Goal: Task Accomplishment & Management: Complete application form

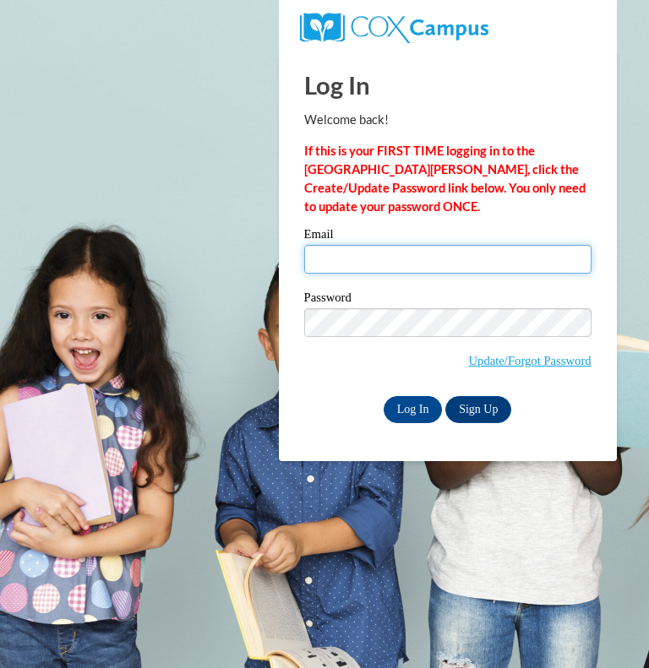
click at [338, 264] on input "Email" at bounding box center [447, 259] width 287 height 29
click at [417, 262] on input "Email" at bounding box center [447, 259] width 287 height 29
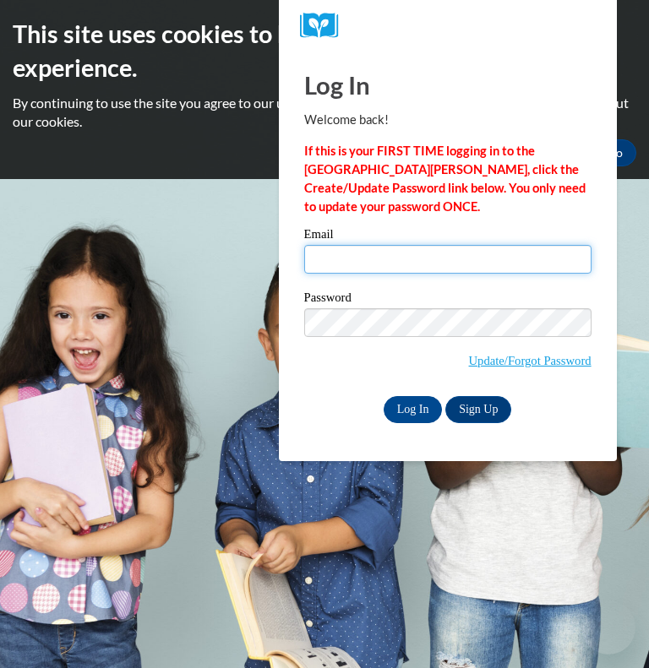
click at [445, 261] on input "Email" at bounding box center [447, 259] width 287 height 29
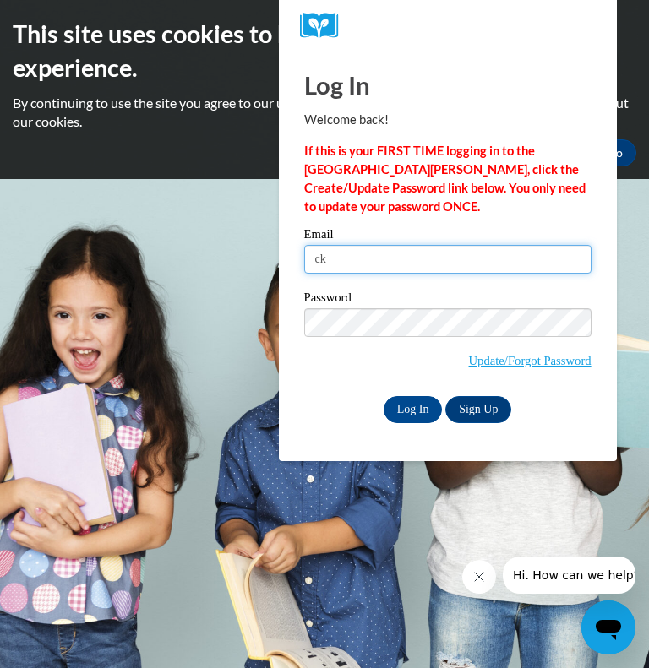
type input "[EMAIL_ADDRESS][DOMAIN_NAME]"
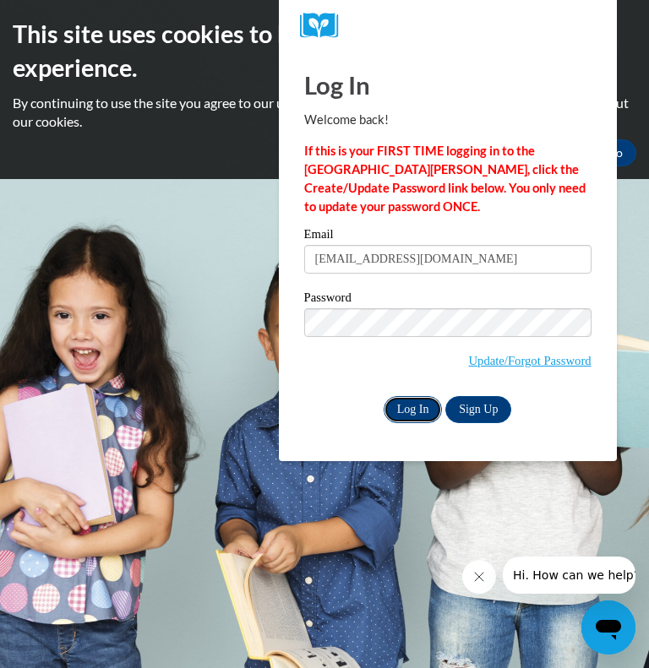
click at [399, 410] on input "Log In" at bounding box center [412, 409] width 59 height 27
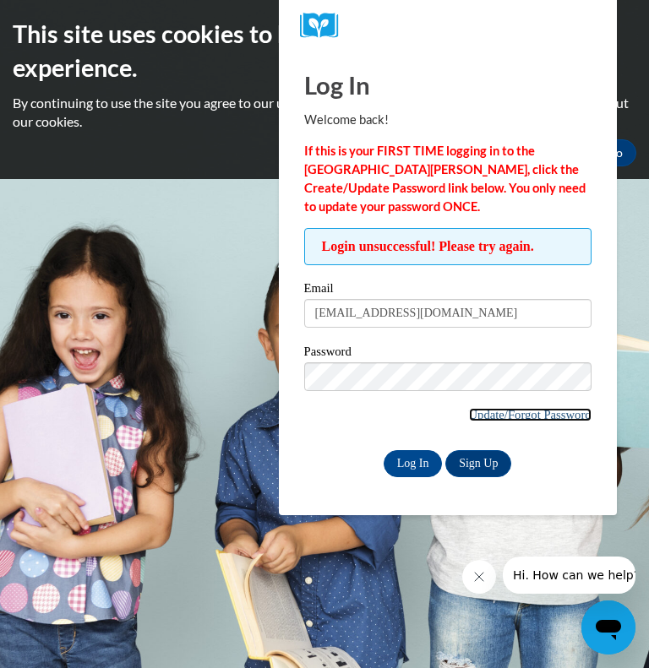
click at [482, 416] on link "Update/Forgot Password" at bounding box center [530, 415] width 122 height 14
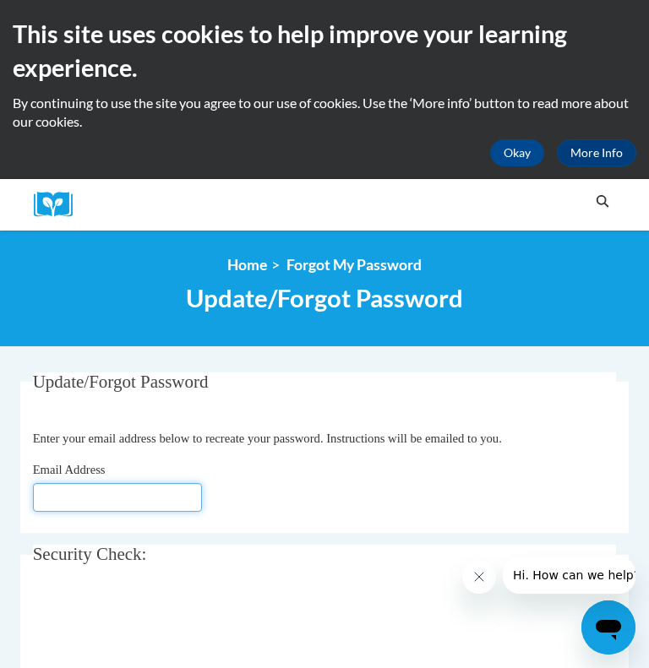
click at [98, 503] on input "Email Address" at bounding box center [117, 497] width 169 height 29
type input "[EMAIL_ADDRESS][DOMAIN_NAME]"
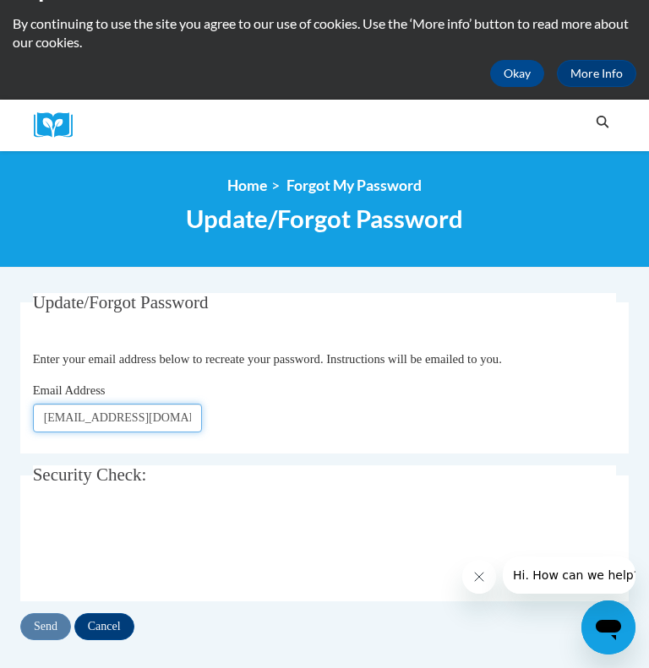
scroll to position [67, 0]
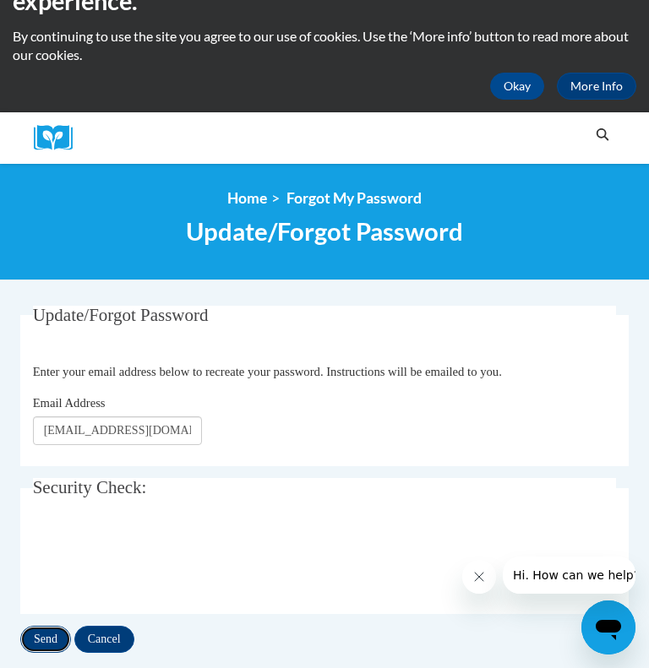
click at [41, 646] on input "Send" at bounding box center [45, 639] width 51 height 27
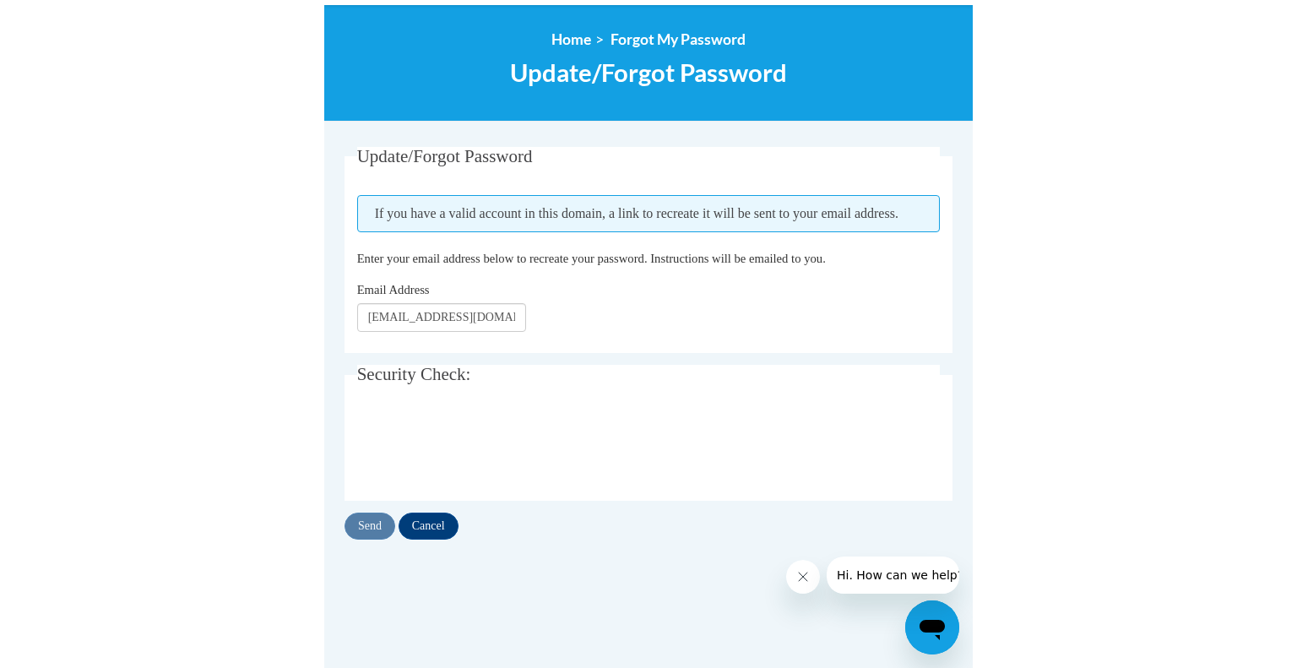
scroll to position [226, 0]
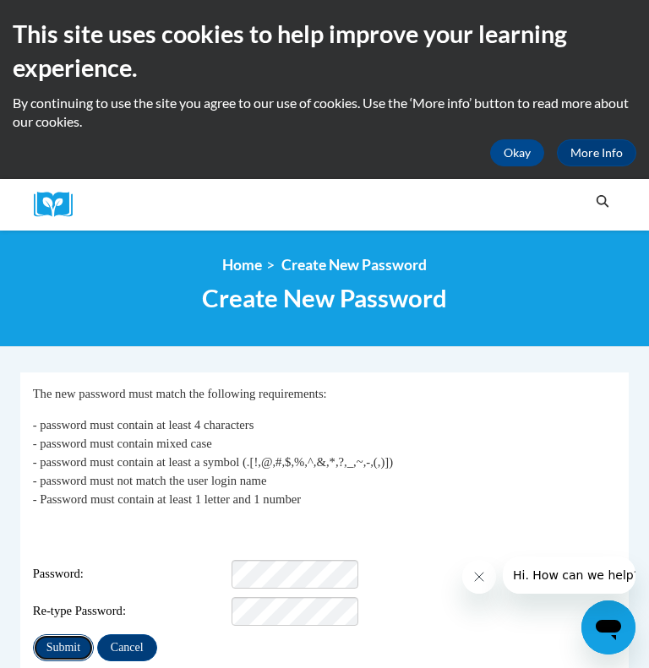
click at [61, 634] on input "Submit" at bounding box center [63, 647] width 61 height 27
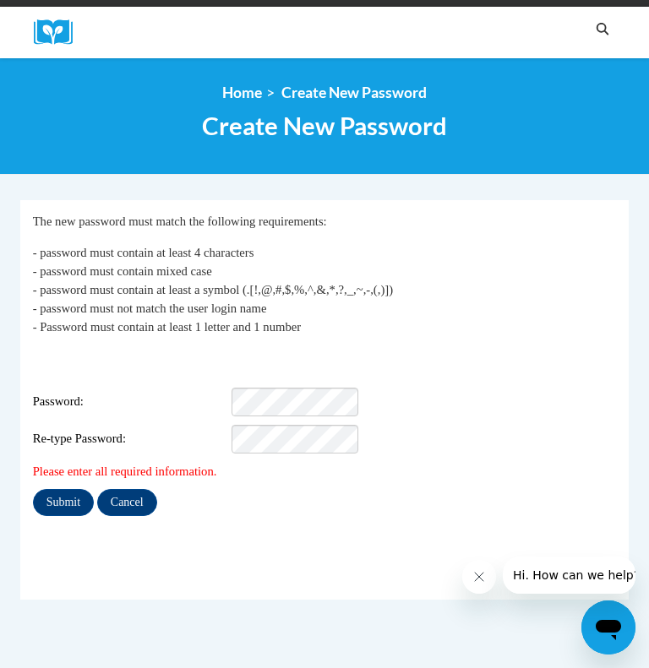
scroll to position [185, 0]
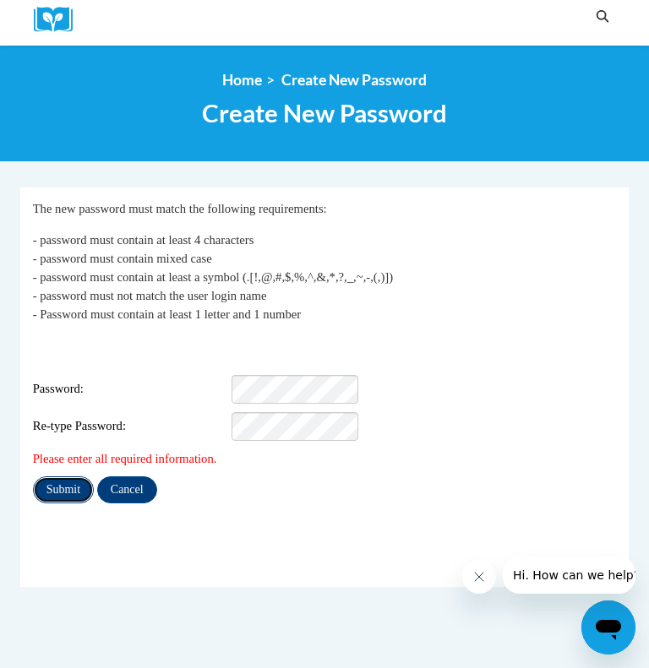
click at [76, 476] on input "Submit" at bounding box center [63, 489] width 61 height 27
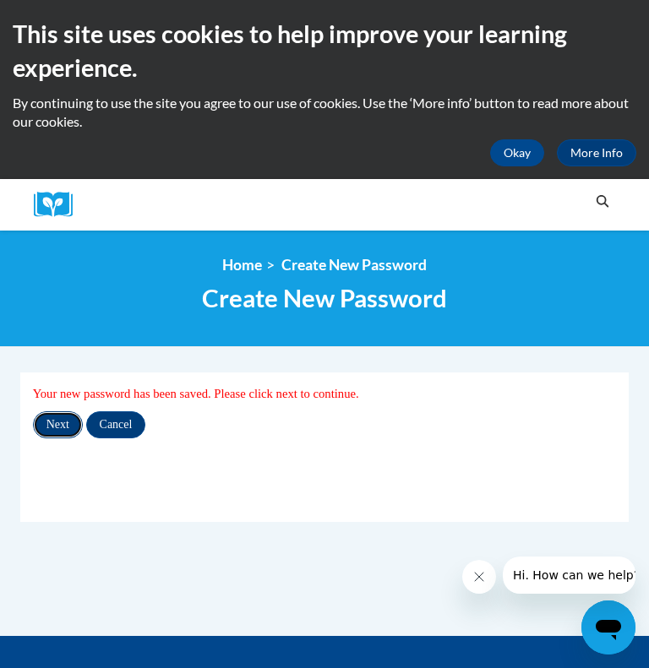
click at [64, 414] on input "Next" at bounding box center [58, 424] width 50 height 27
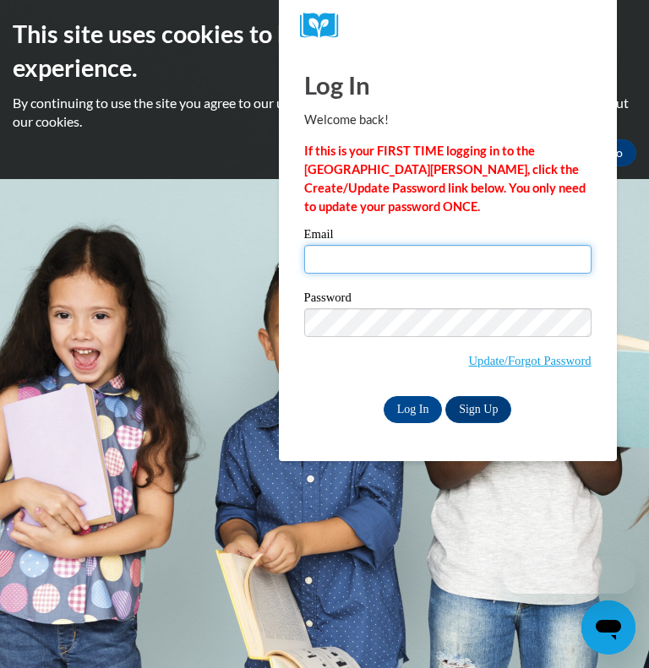
click at [488, 270] on input "Email" at bounding box center [447, 259] width 287 height 29
type input "[EMAIL_ADDRESS][DOMAIN_NAME]"
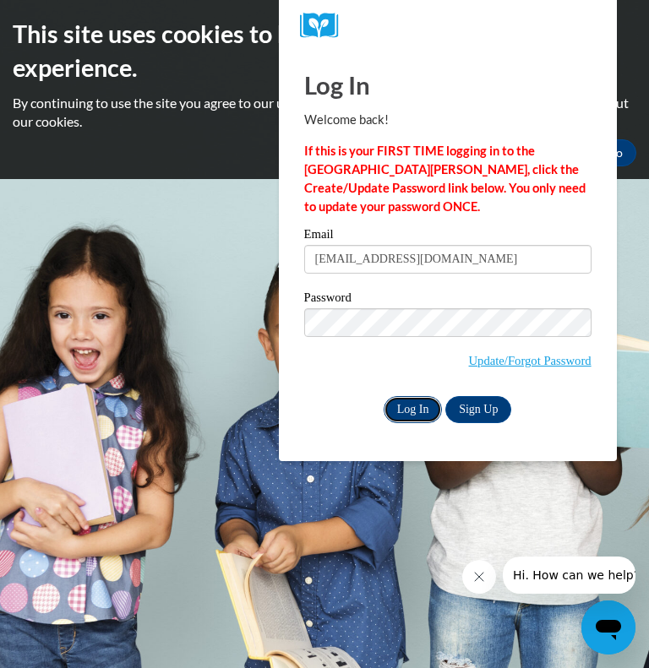
click at [413, 402] on input "Log In" at bounding box center [412, 409] width 59 height 27
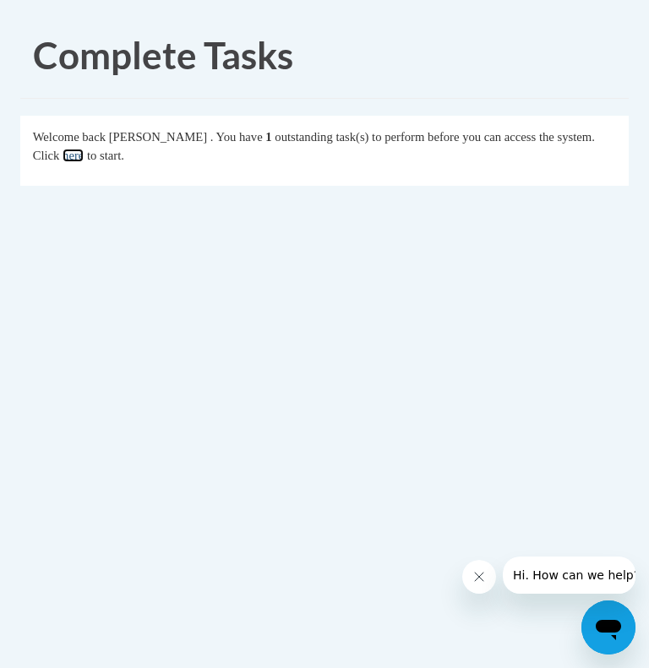
click at [84, 158] on link "here" at bounding box center [72, 156] width 21 height 14
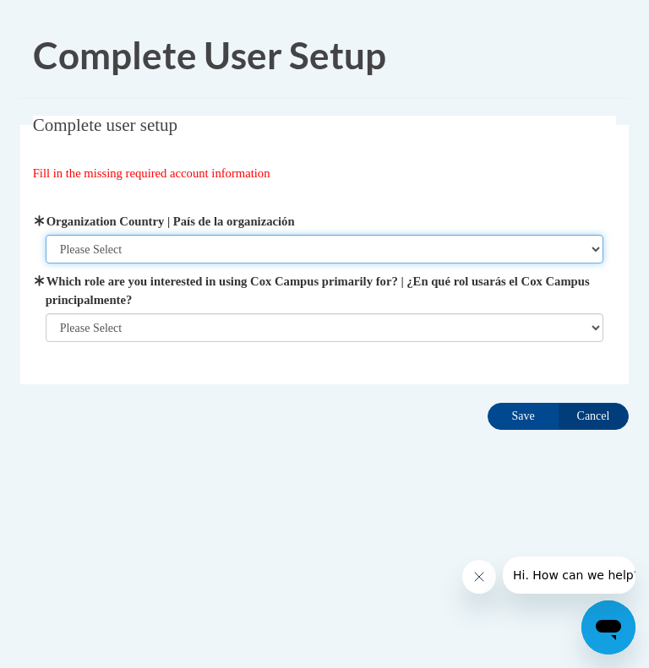
click at [173, 243] on select "Please Select [GEOGRAPHIC_DATA] | [GEOGRAPHIC_DATA] Outside of [GEOGRAPHIC_DATA…" at bounding box center [325, 249] width 558 height 29
select select "ad49bcad-a171-4b2e-b99c-48b446064914"
click at [46, 235] on select "Please Select [GEOGRAPHIC_DATA] | [GEOGRAPHIC_DATA] Outside of [GEOGRAPHIC_DATA…" at bounding box center [325, 249] width 558 height 29
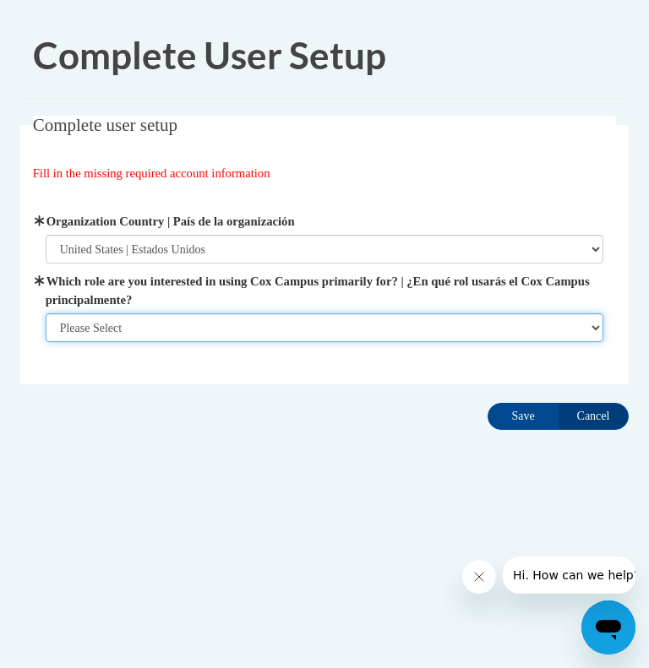
click at [172, 325] on select "Please Select College/University | Colegio/Universidad Community/Nonprofit Part…" at bounding box center [325, 327] width 558 height 29
select select "fbf2d438-af2f-41f8-98f1-81c410e29de3"
click at [46, 342] on select "Please Select College/University | Colegio/Universidad Community/Nonprofit Part…" at bounding box center [325, 327] width 558 height 29
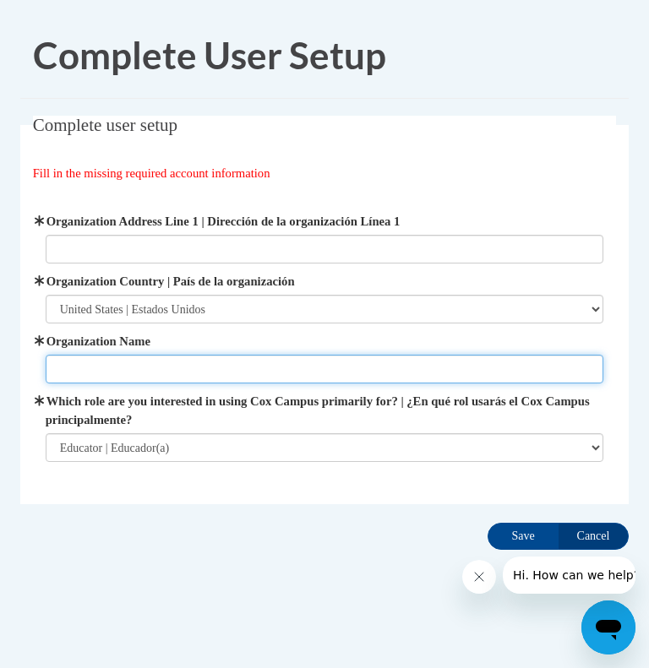
click at [407, 378] on input "Organization Name" at bounding box center [325, 369] width 558 height 29
type input "school district of greenfield"
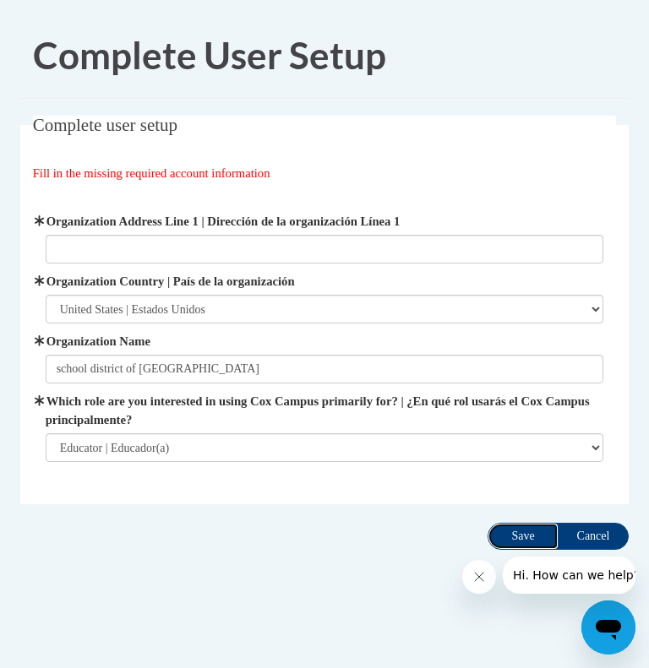
click at [504, 539] on input "Save" at bounding box center [522, 536] width 71 height 27
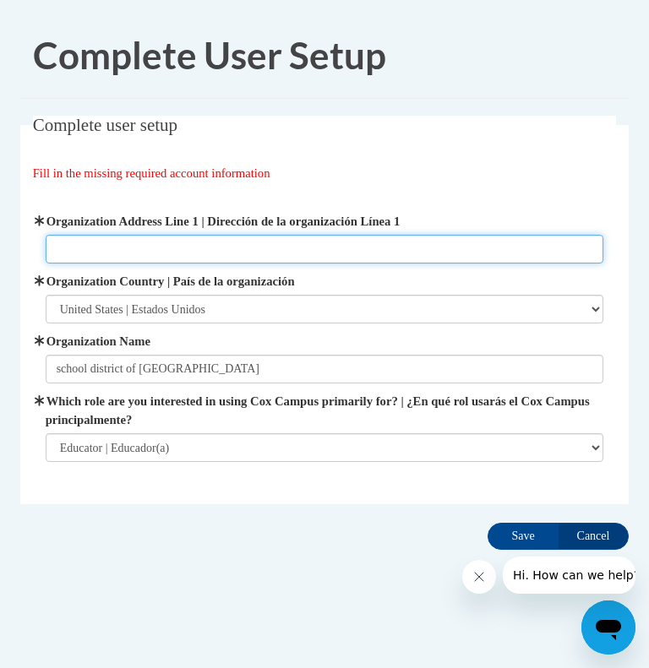
click at [363, 253] on input "Organization Address Line 1 | Dirección de la organización Línea 1" at bounding box center [325, 249] width 558 height 29
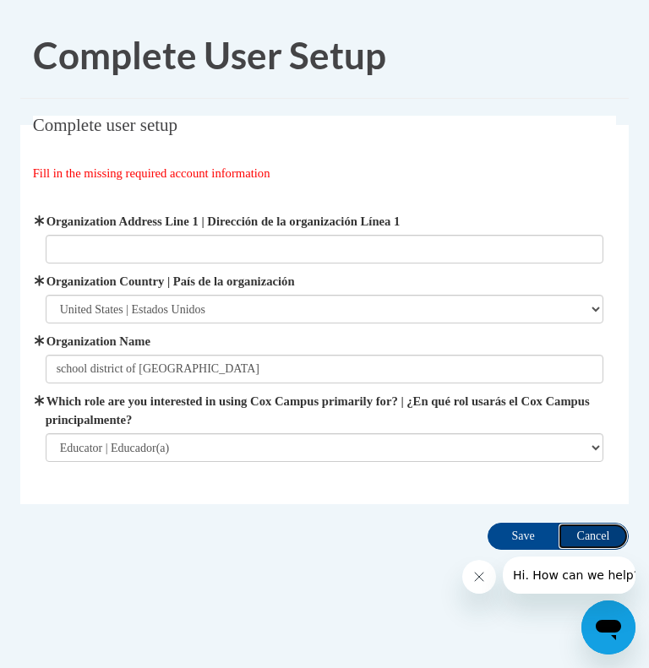
click at [580, 526] on input "Cancel" at bounding box center [592, 536] width 71 height 27
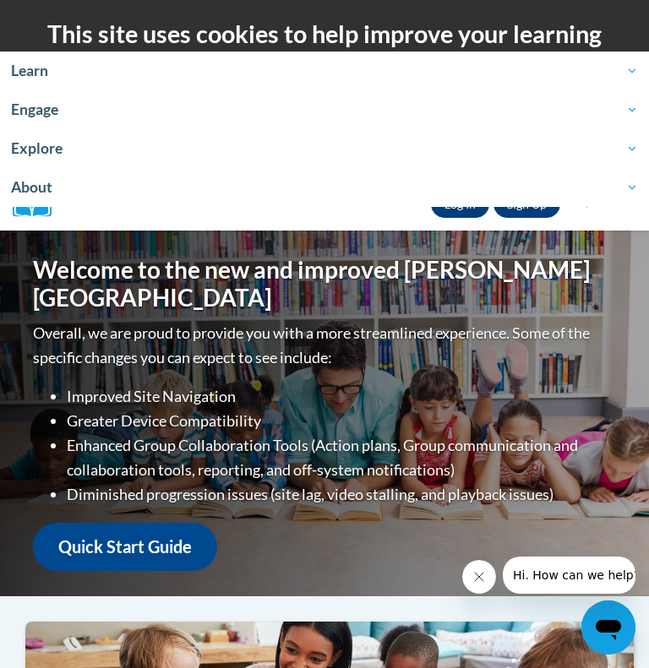
click at [514, 29] on h2 "This site uses cookies to help improve your learning experience." at bounding box center [324, 51] width 623 height 68
click at [33, 79] on span "Learn" at bounding box center [324, 71] width 627 height 20
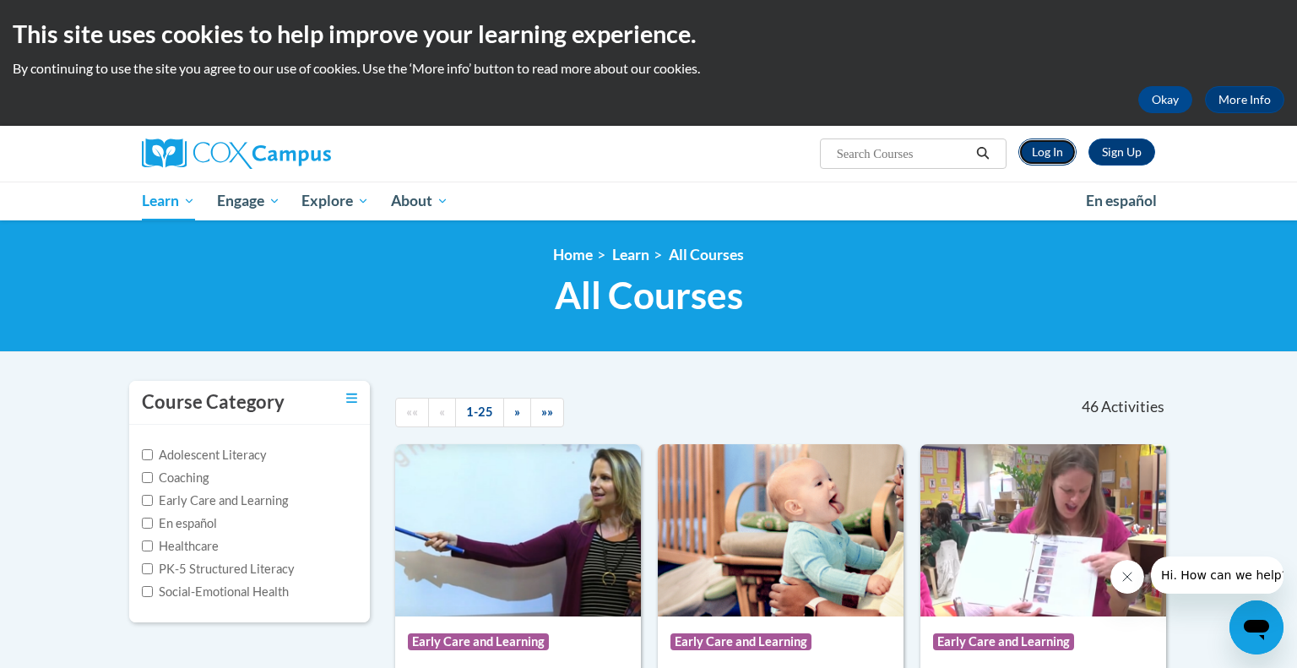
click at [648, 152] on link "Log In" at bounding box center [1047, 152] width 58 height 27
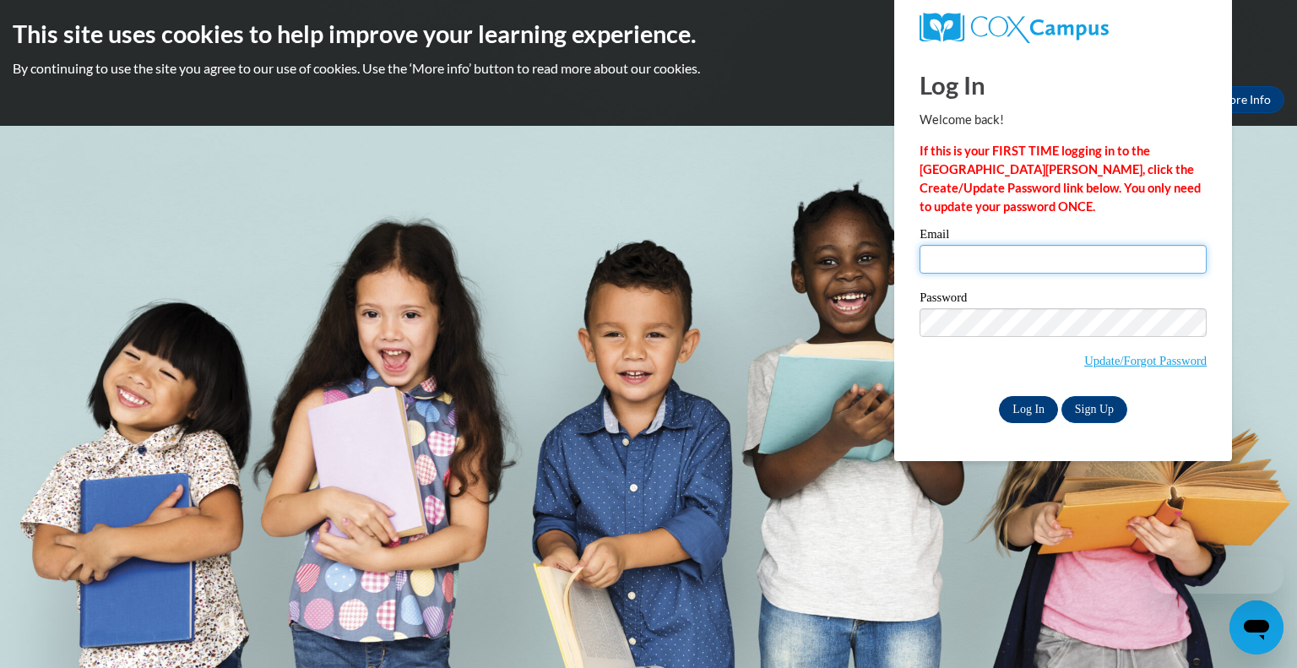
type input "ckrolikowski@greenfield.k12.wi.us"
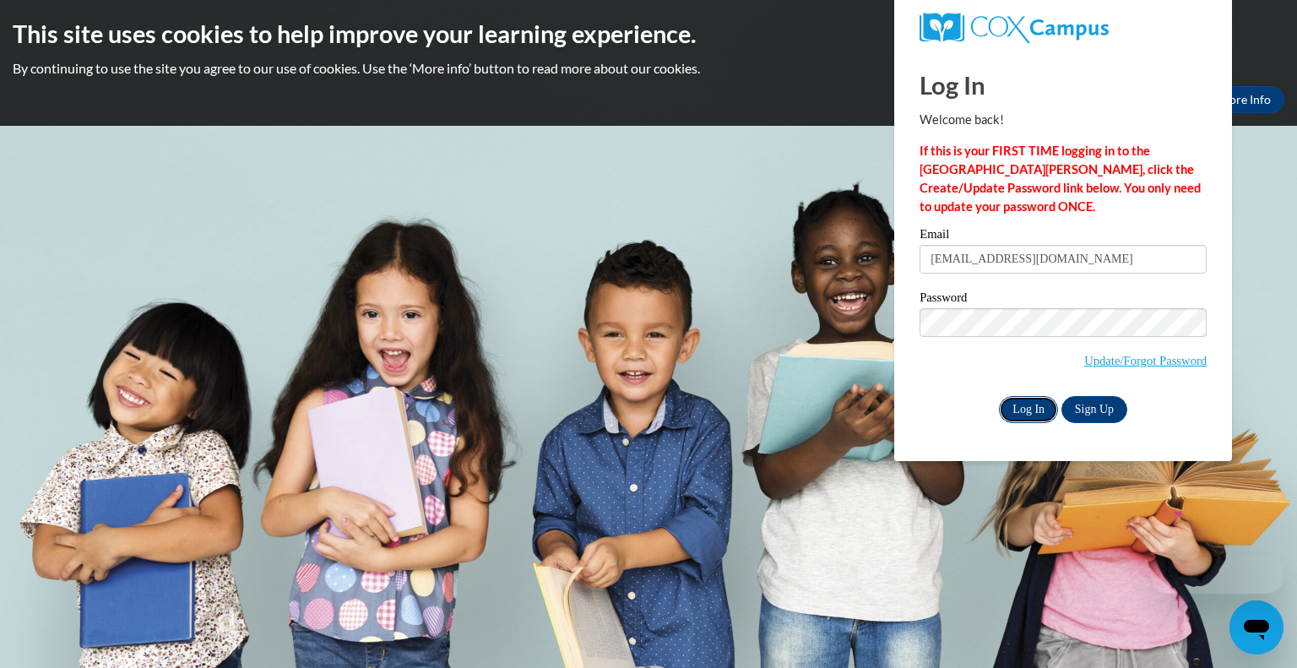
click at [1017, 418] on input "Log In" at bounding box center [1028, 409] width 59 height 27
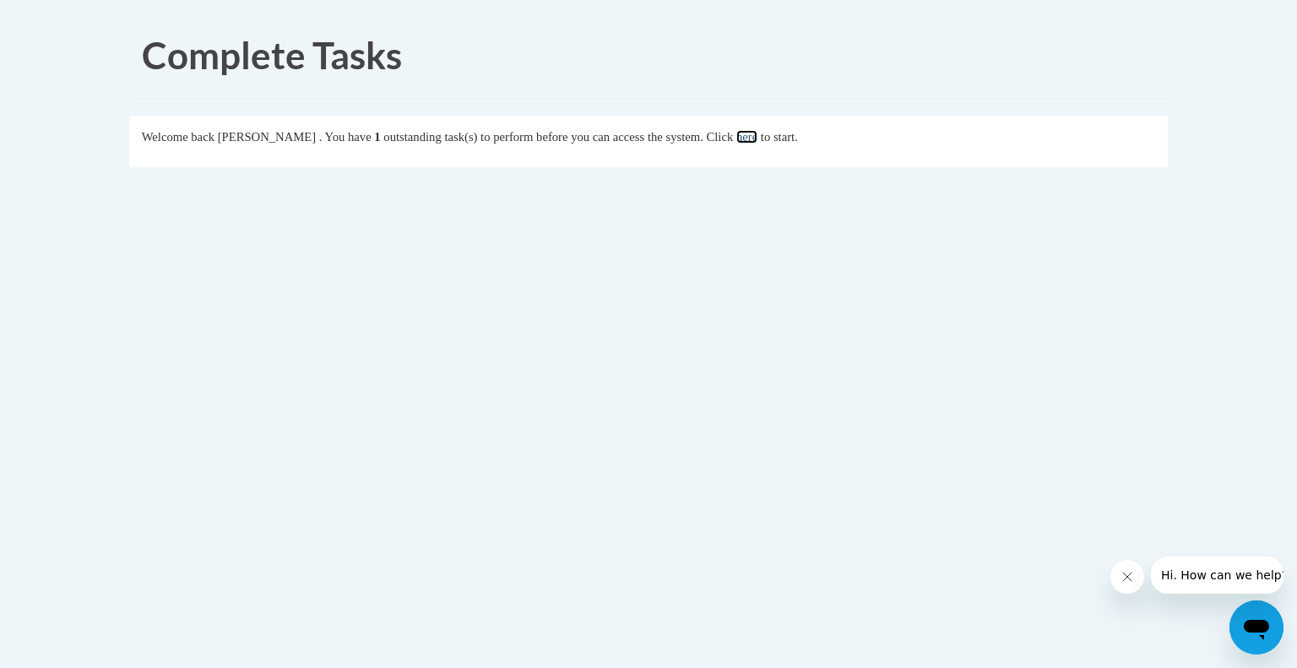
click at [758, 143] on link "here" at bounding box center [746, 137] width 21 height 14
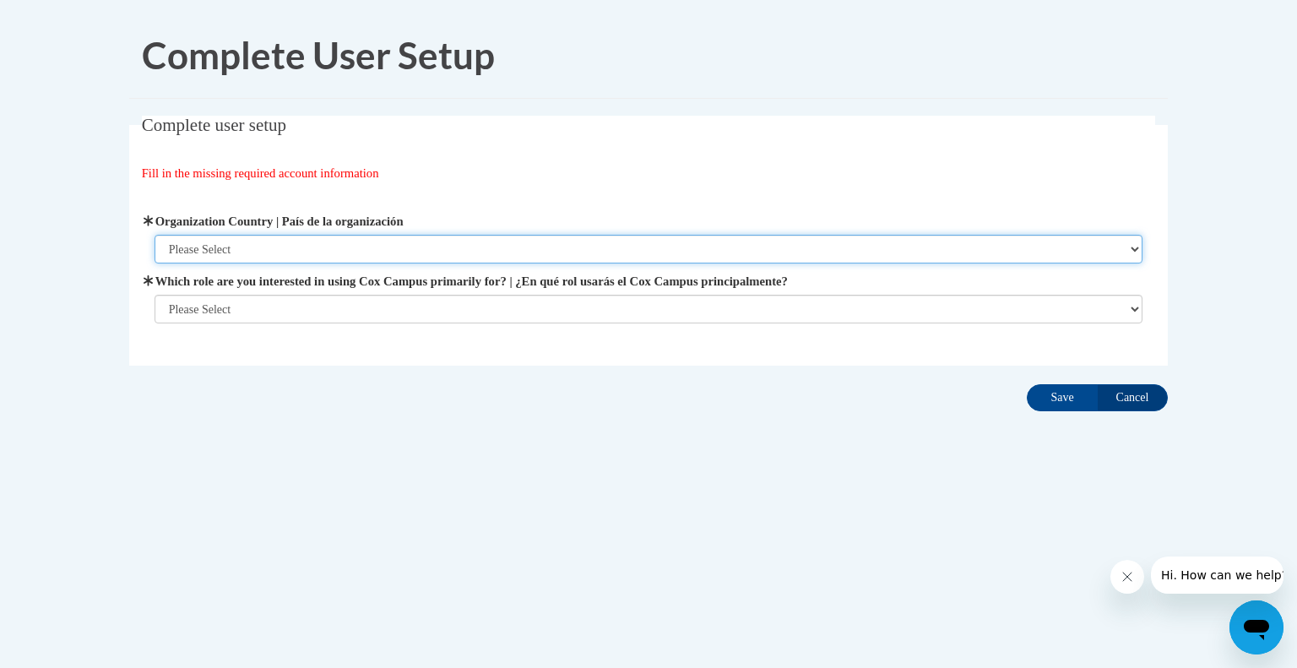
click at [340, 253] on select "Please Select [GEOGRAPHIC_DATA] | [GEOGRAPHIC_DATA] Outside of [GEOGRAPHIC_DATA…" at bounding box center [649, 249] width 989 height 29
select select "ad49bcad-a171-4b2e-b99c-48b446064914"
click at [155, 235] on select "Please Select [GEOGRAPHIC_DATA] | [GEOGRAPHIC_DATA] Outside of [GEOGRAPHIC_DATA…" at bounding box center [649, 249] width 989 height 29
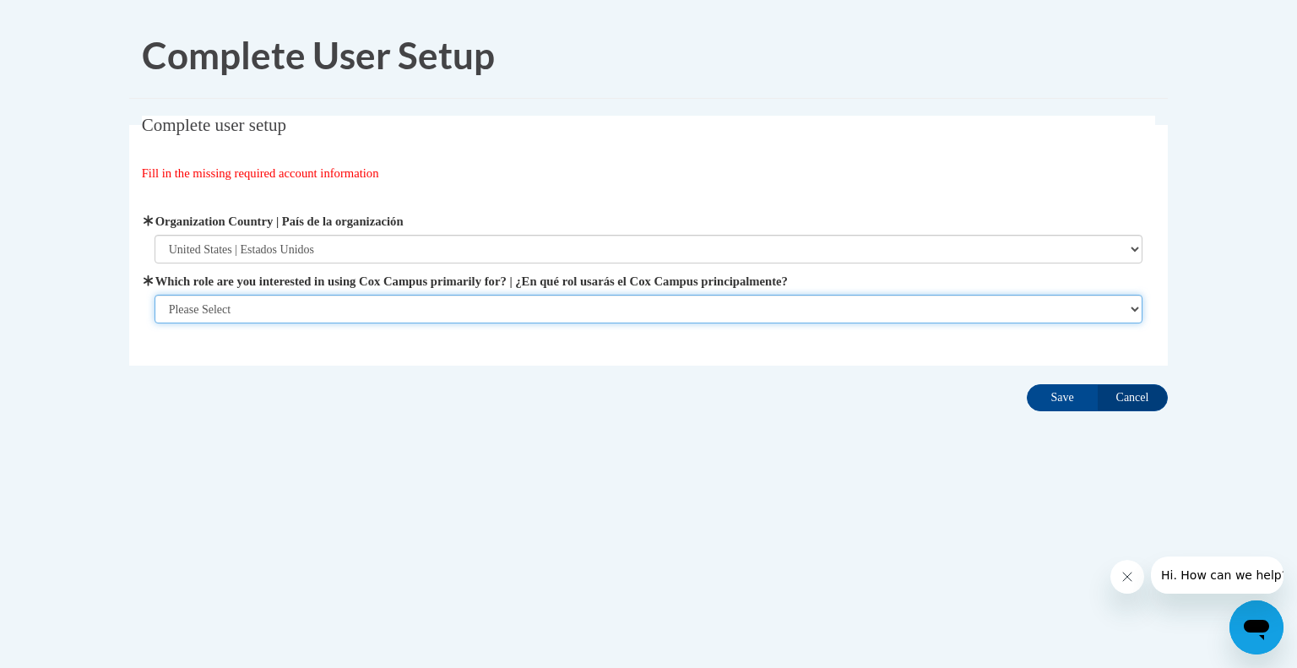
click at [329, 307] on select "Please Select College/University | Colegio/Universidad Community/Nonprofit Part…" at bounding box center [649, 309] width 989 height 29
select select "fbf2d438-af2f-41f8-98f1-81c410e29de3"
click at [155, 323] on select "Please Select College/University | Colegio/Universidad Community/Nonprofit Part…" at bounding box center [649, 309] width 989 height 29
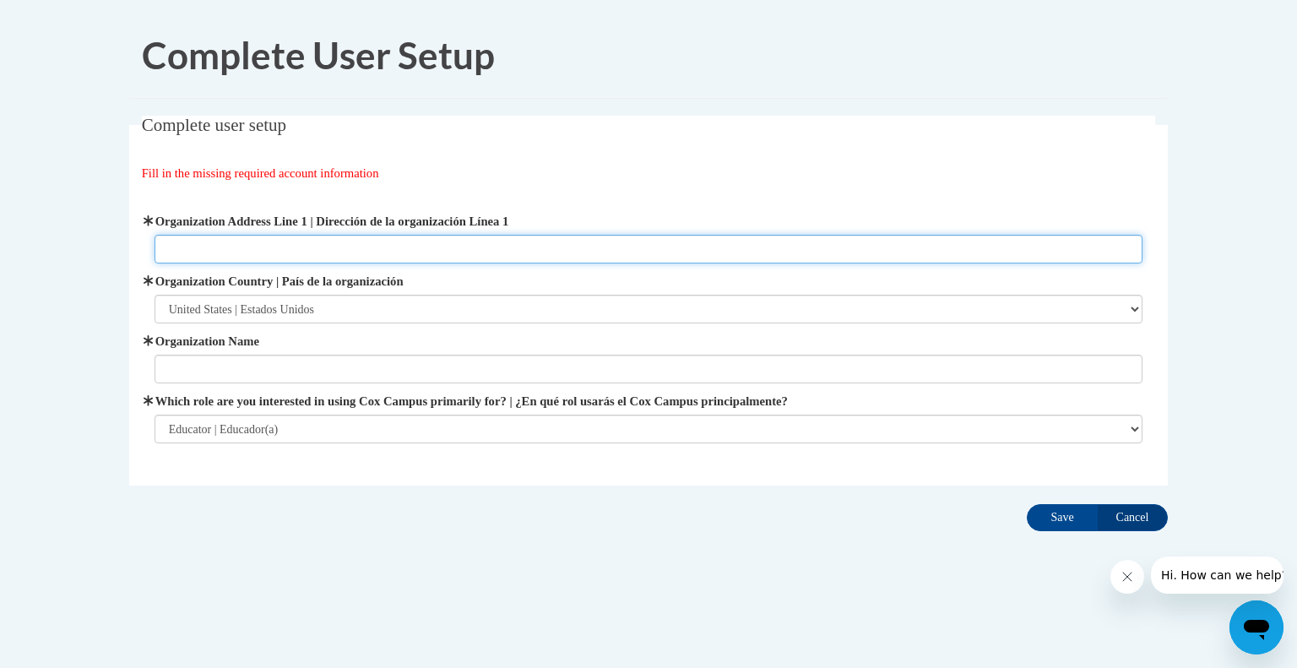
click at [359, 238] on input "Organization Address Line 1 | Dirección de la organización Línea 1" at bounding box center [649, 249] width 989 height 29
paste input "4850 S 60th St, Greenfield, WI 53220"
type input "4850 S 60th St, Greenfield, WI 53220"
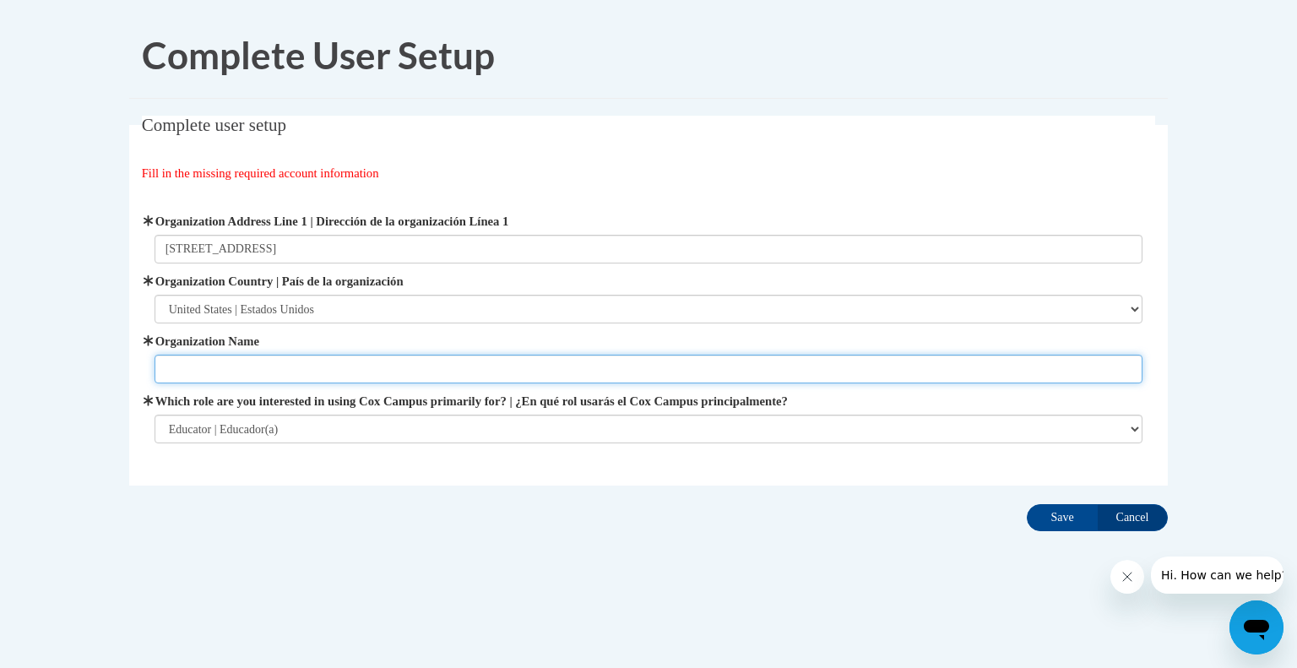
click at [372, 363] on input "Organization Name" at bounding box center [649, 369] width 989 height 29
type input "school district of greenfield"
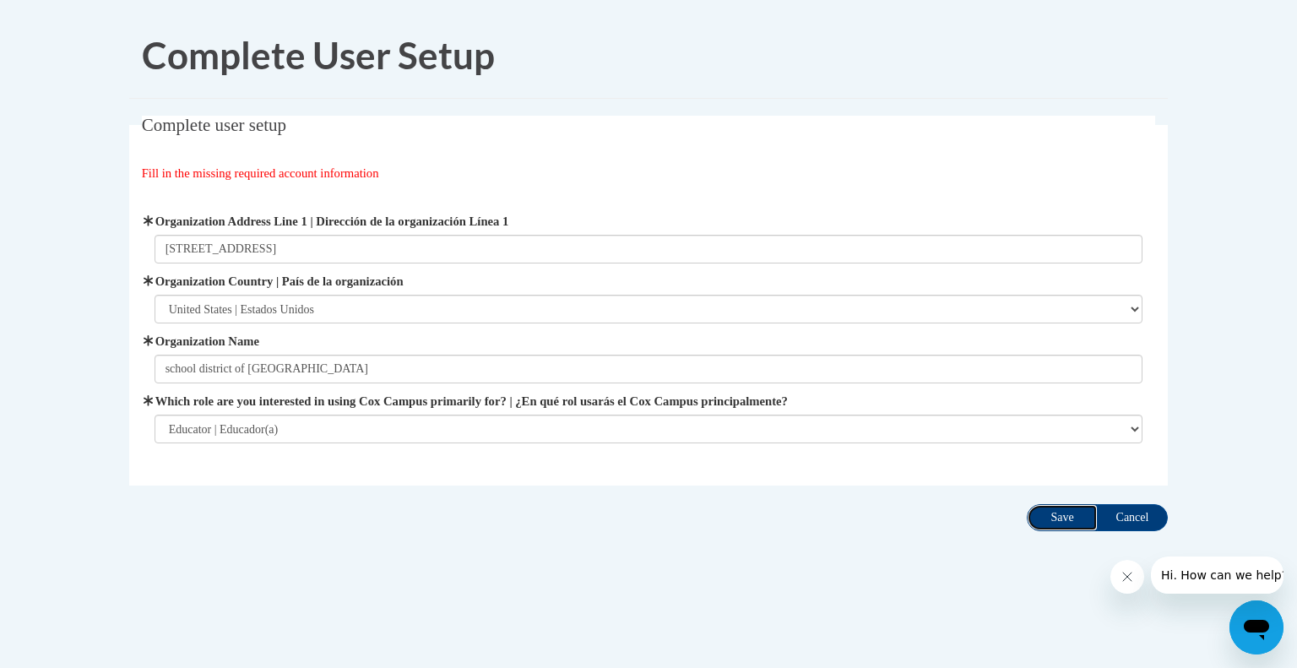
click at [1076, 514] on input "Save" at bounding box center [1062, 517] width 71 height 27
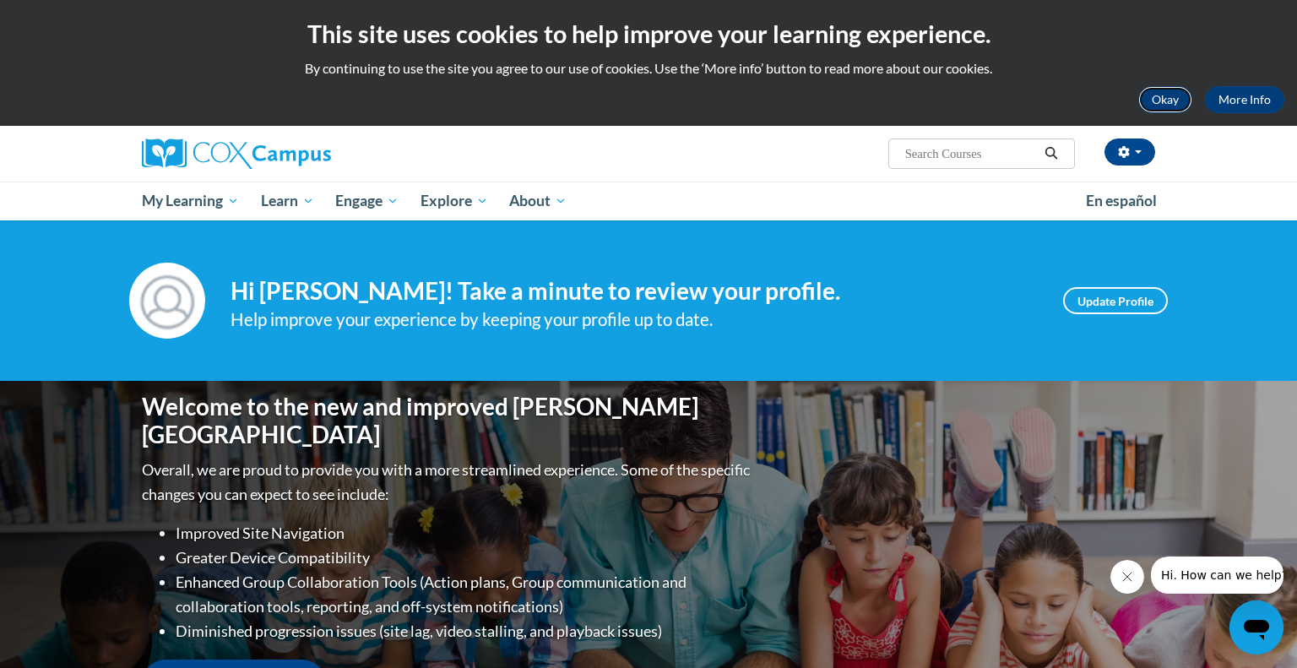
click at [1174, 95] on button "Okay" at bounding box center [1165, 99] width 54 height 27
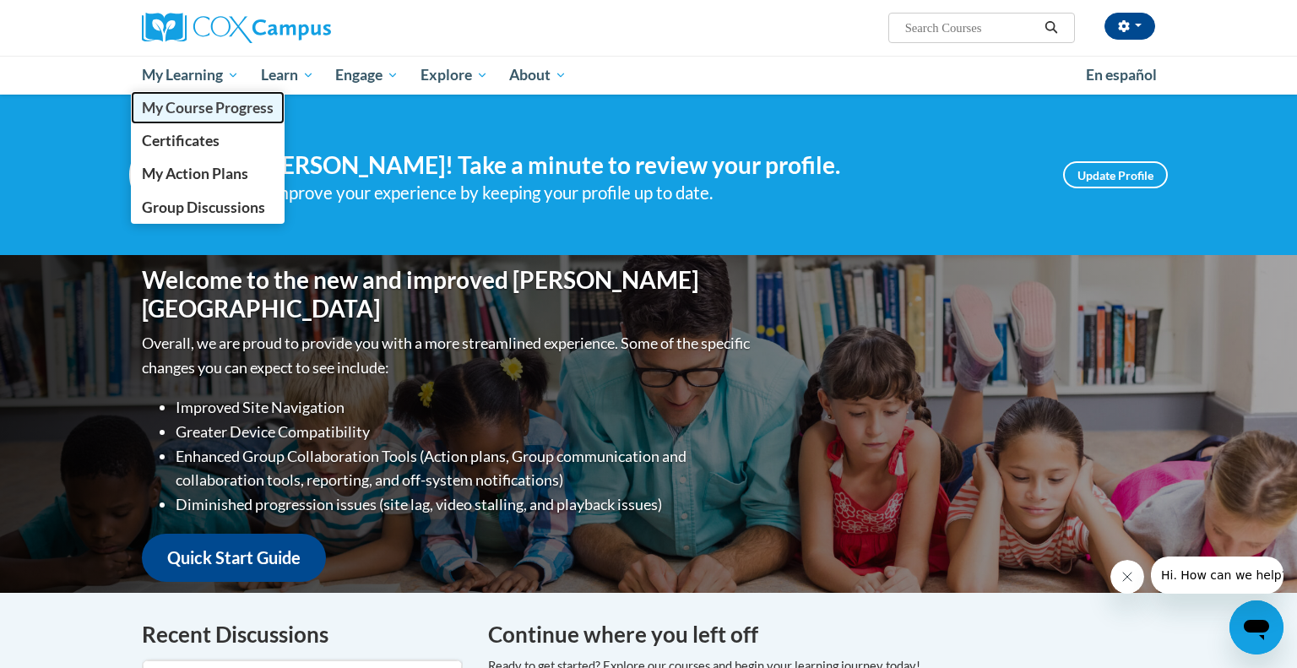
click at [204, 112] on span "My Course Progress" at bounding box center [208, 108] width 132 height 18
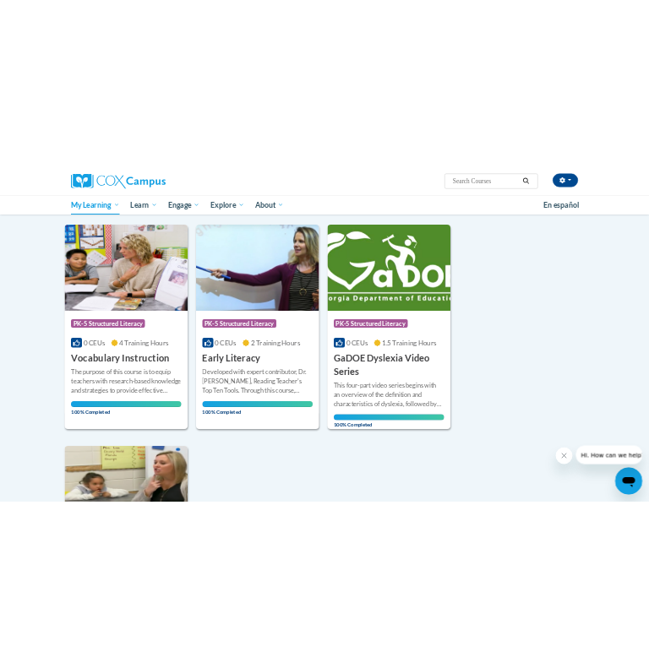
scroll to position [189, 0]
